Goal: Transaction & Acquisition: Download file/media

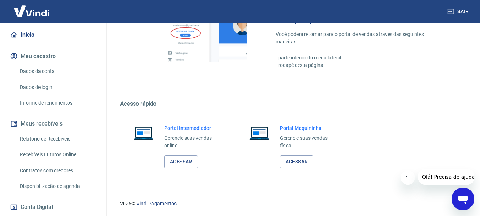
scroll to position [37, 0]
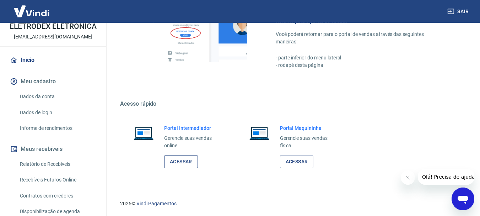
click at [173, 160] on link "Acessar" at bounding box center [181, 161] width 34 height 13
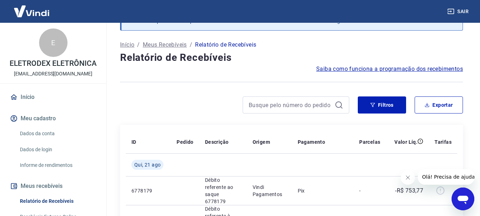
scroll to position [93, 0]
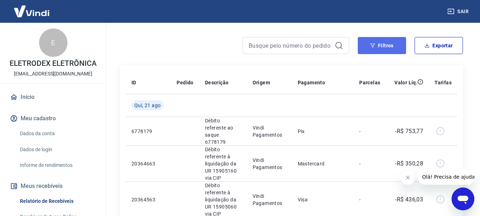
click at [392, 44] on button "Filtros" at bounding box center [382, 45] width 48 height 17
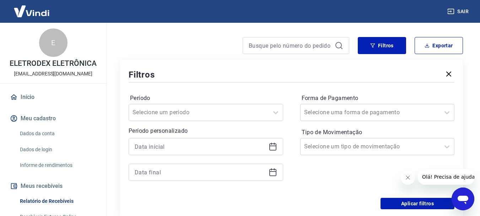
click at [275, 149] on icon at bounding box center [272, 146] width 9 height 9
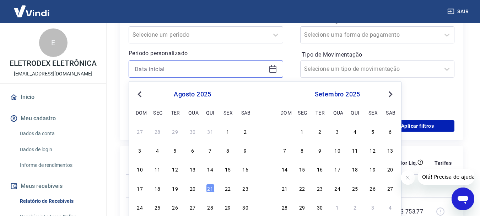
scroll to position [212, 0]
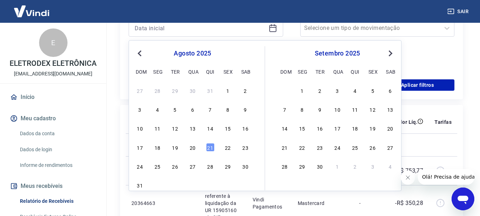
drag, startPoint x: 208, startPoint y: 146, endPoint x: 260, endPoint y: 110, distance: 63.3
click at [208, 146] on div "21" at bounding box center [210, 147] width 9 height 9
type input "21/08/2025"
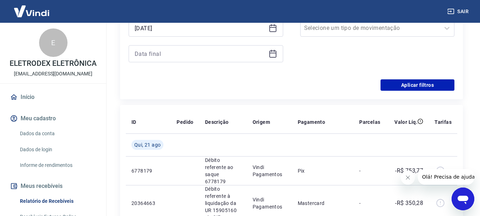
scroll to position [152, 0]
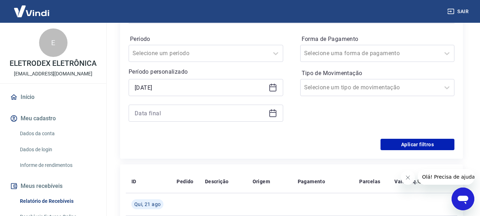
click at [272, 112] on icon at bounding box center [272, 112] width 7 height 1
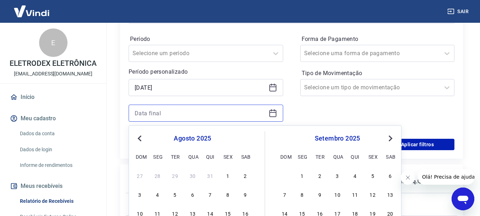
scroll to position [212, 0]
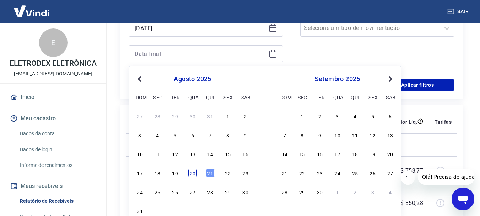
drag, startPoint x: 196, startPoint y: 171, endPoint x: 217, endPoint y: 125, distance: 50.2
click at [196, 172] on div "20" at bounding box center [192, 172] width 9 height 9
type input "20/08/2025"
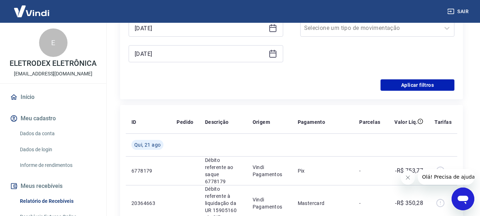
click at [270, 32] on div "21/08/2025" at bounding box center [206, 28] width 154 height 17
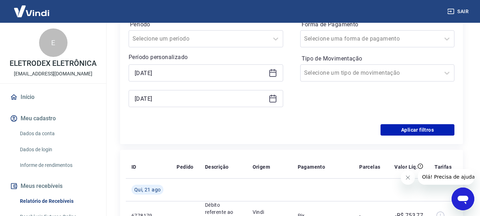
scroll to position [152, 0]
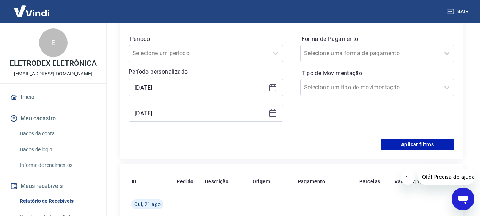
drag, startPoint x: 274, startPoint y: 87, endPoint x: 272, endPoint y: 93, distance: 6.0
click at [273, 88] on icon at bounding box center [272, 87] width 9 height 9
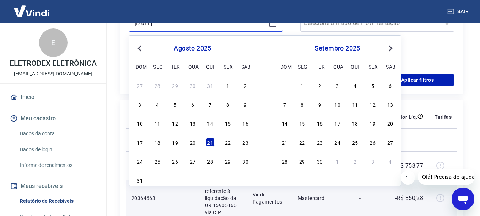
scroll to position [271, 0]
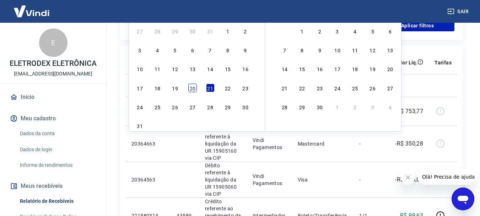
click at [191, 88] on div "20" at bounding box center [192, 87] width 9 height 9
type input "20/08/2025"
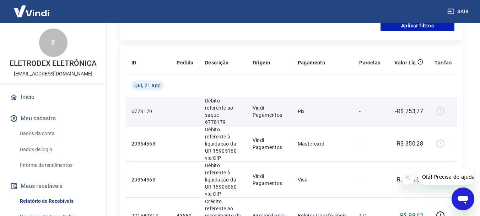
scroll to position [152, 0]
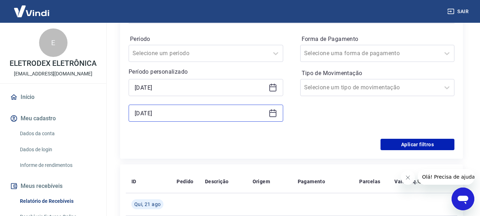
click at [250, 118] on input "20/08/2025" at bounding box center [200, 113] width 131 height 11
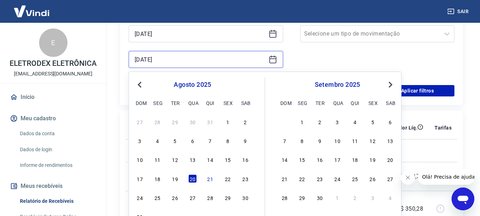
scroll to position [212, 0]
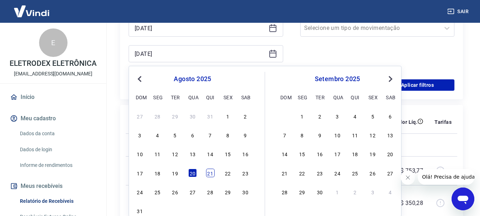
click at [208, 173] on div "21" at bounding box center [210, 172] width 9 height 9
type input "21/08/2025"
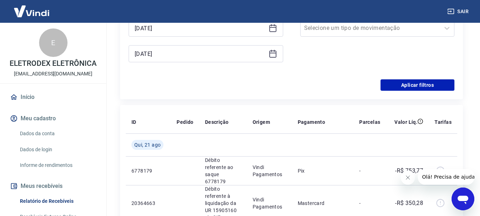
click at [286, 63] on div "Período Selecione um período Período personalizado Selected date: quarta-feira,…" at bounding box center [292, 23] width 326 height 114
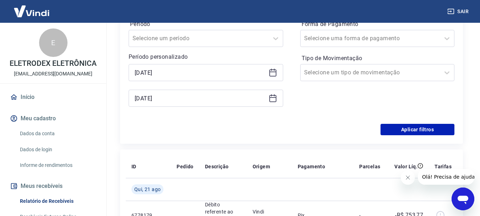
scroll to position [152, 0]
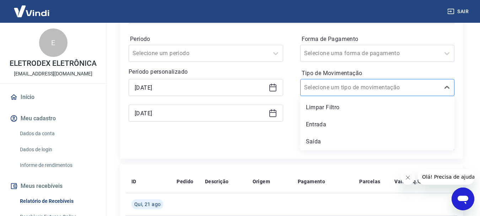
click at [353, 87] on input "Tipo de Movimentação" at bounding box center [340, 87] width 72 height 9
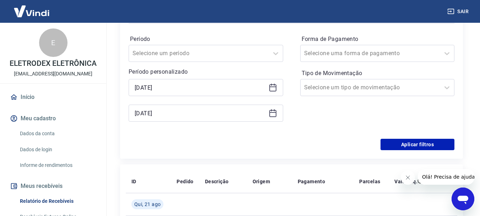
click at [284, 142] on div "Aplicar filtros" at bounding box center [292, 144] width 326 height 11
click at [415, 143] on button "Aplicar filtros" at bounding box center [417, 144] width 74 height 11
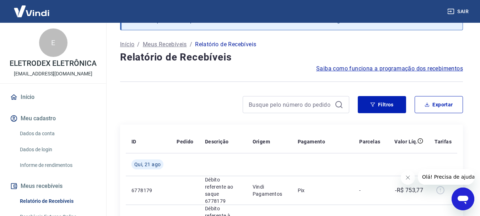
scroll to position [34, 0]
click at [437, 106] on button "Exportar" at bounding box center [438, 104] width 48 height 17
type input "20/08/2025"
type input "21/08/2025"
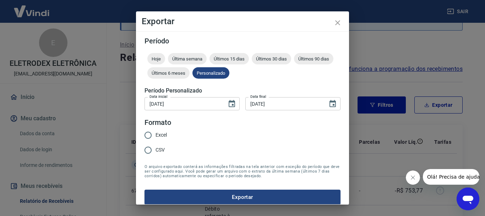
click at [162, 134] on span "Excel" at bounding box center [161, 134] width 11 height 7
click at [156, 134] on input "Excel" at bounding box center [148, 135] width 15 height 15
radio input "true"
click at [257, 194] on button "Exportar" at bounding box center [243, 196] width 196 height 15
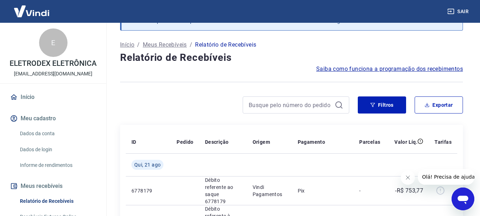
click at [381, 68] on span "Saiba como funciona a programação dos recebimentos" at bounding box center [389, 69] width 147 height 9
